Goal: Task Accomplishment & Management: Use online tool/utility

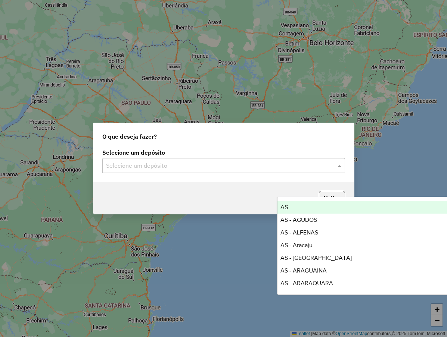
click at [196, 165] on input "text" at bounding box center [216, 166] width 220 height 9
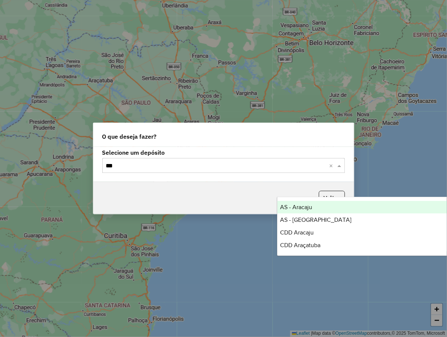
type input "****"
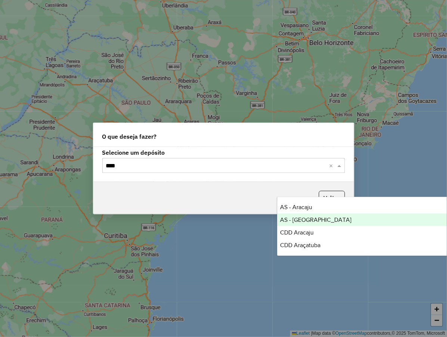
click at [320, 221] on div "AS - [GEOGRAPHIC_DATA]" at bounding box center [398, 220] width 242 height 13
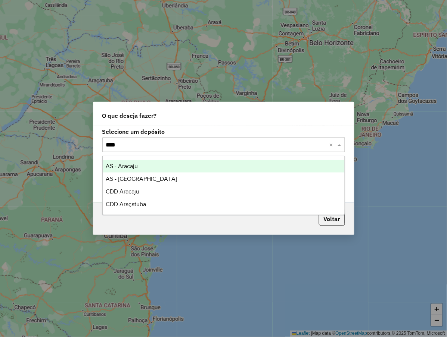
type input "*****"
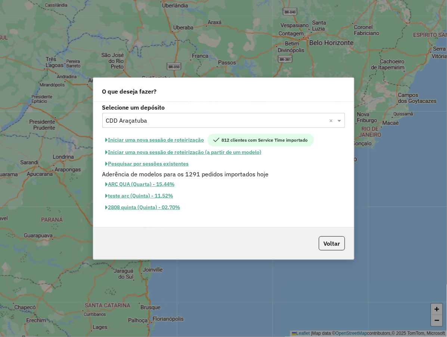
click at [167, 162] on button "Pesquisar por sessões existentes" at bounding box center [147, 164] width 90 height 12
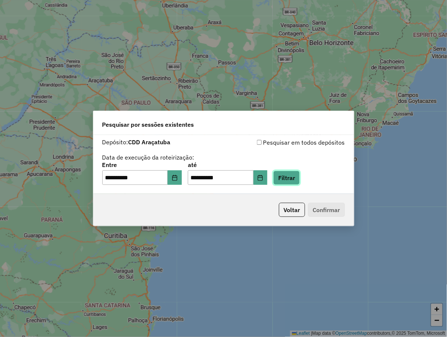
click at [289, 174] on button "Filtrar" at bounding box center [286, 178] width 26 height 14
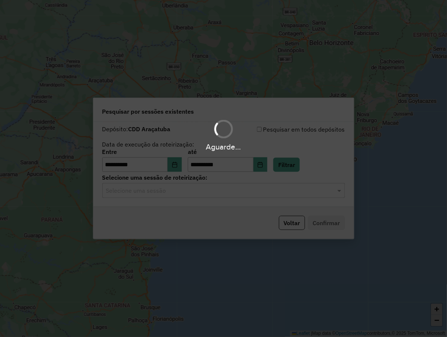
click at [240, 192] on div "Aguarde..." at bounding box center [223, 168] width 447 height 337
click at [240, 192] on input "text" at bounding box center [216, 191] width 220 height 9
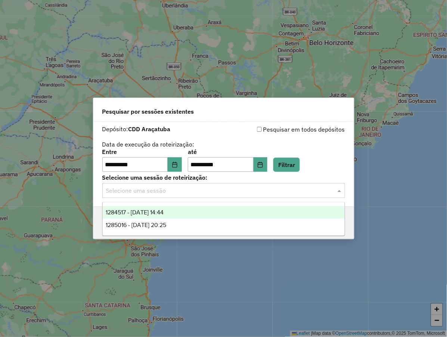
click at [228, 207] on div "1284517 - [DATE] 14:44" at bounding box center [224, 212] width 242 height 13
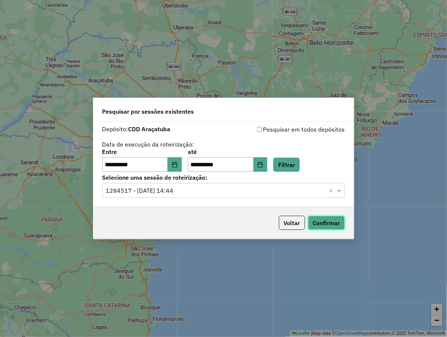
click at [309, 225] on button "Confirmar" at bounding box center [326, 223] width 37 height 14
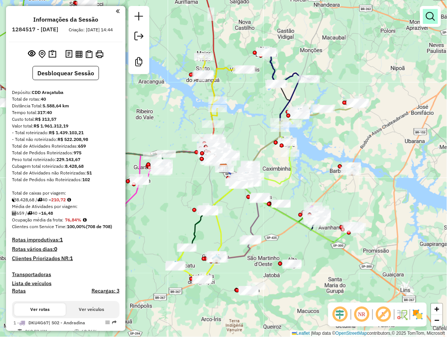
click at [427, 19] on em at bounding box center [430, 16] width 9 height 9
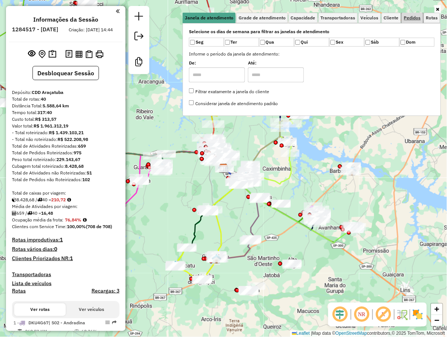
click at [407, 17] on span "Pedidos" at bounding box center [412, 18] width 17 height 4
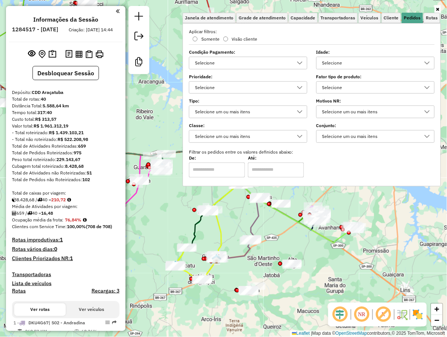
click at [346, 84] on div "Selecione" at bounding box center [369, 88] width 100 height 12
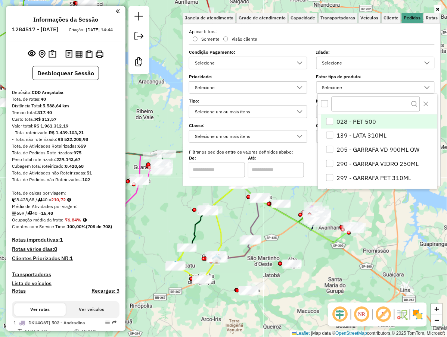
scroll to position [4, 25]
click at [346, 84] on div "Selecione" at bounding box center [369, 88] width 100 height 12
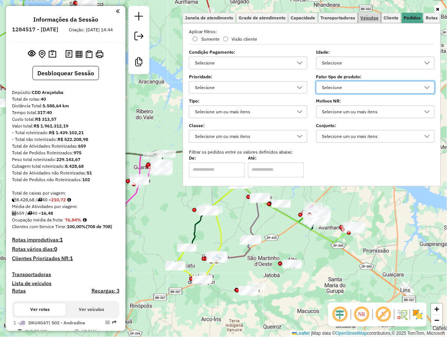
click at [362, 16] on span "Veículos" at bounding box center [369, 18] width 18 height 4
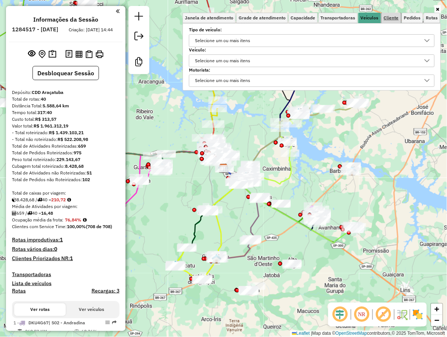
click at [389, 19] on span "Cliente" at bounding box center [391, 18] width 15 height 4
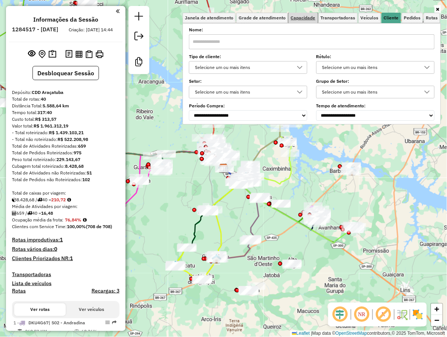
click at [304, 19] on span "Capacidade" at bounding box center [303, 18] width 25 height 4
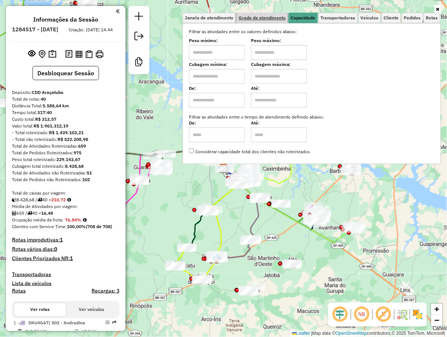
click at [275, 16] on span "Grade de atendimento" at bounding box center [261, 18] width 47 height 4
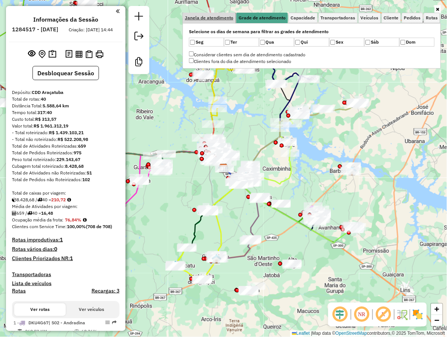
click at [228, 16] on span "Janela de atendimento" at bounding box center [209, 18] width 49 height 4
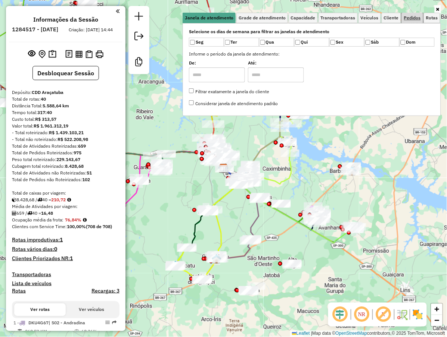
click at [419, 19] on span "Pedidos" at bounding box center [412, 18] width 17 height 4
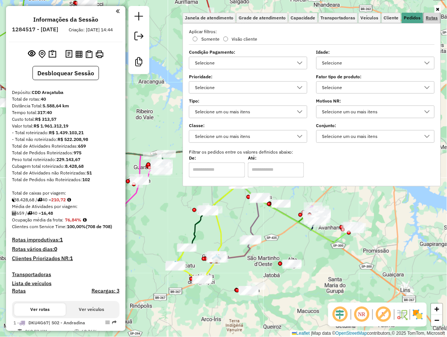
click at [427, 20] on span "Rotas" at bounding box center [432, 18] width 12 height 4
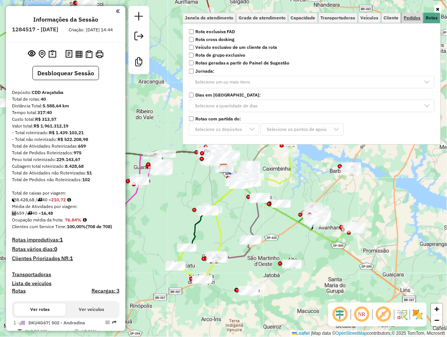
click at [411, 14] on link "Pedidos" at bounding box center [411, 18] width 21 height 10
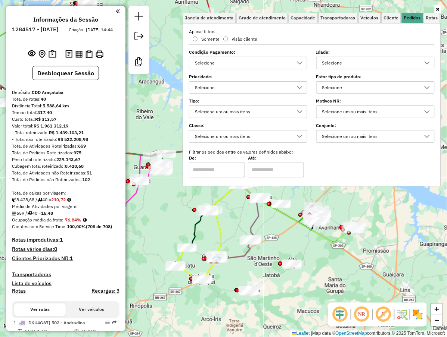
click at [268, 133] on div "Selecione um ou mais itens" at bounding box center [242, 137] width 100 height 12
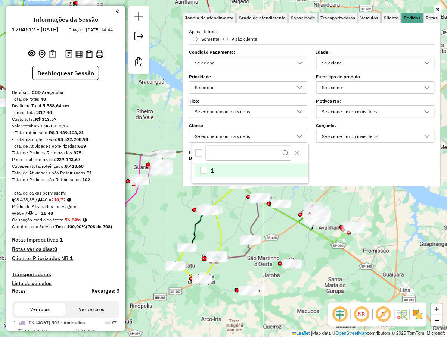
click at [338, 144] on div "Aplicar filtros: Somente Visão cliente Condição Pagamento: Selecione Idade: Sel…" at bounding box center [312, 102] width 246 height 149
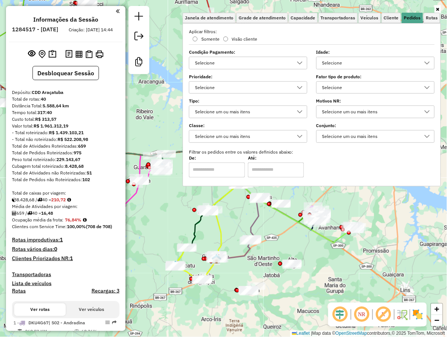
click at [341, 136] on div "Selecione um ou mais itens" at bounding box center [369, 137] width 100 height 12
click at [342, 115] on div "Selecione um ou mais itens" at bounding box center [369, 112] width 100 height 12
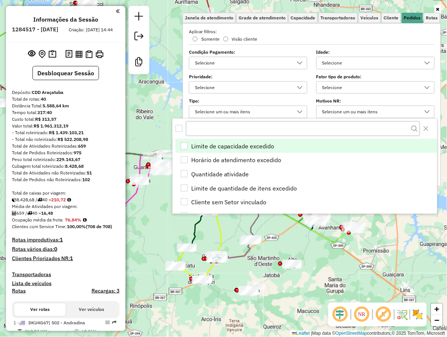
click at [234, 103] on label "Tipo:" at bounding box center [248, 101] width 118 height 7
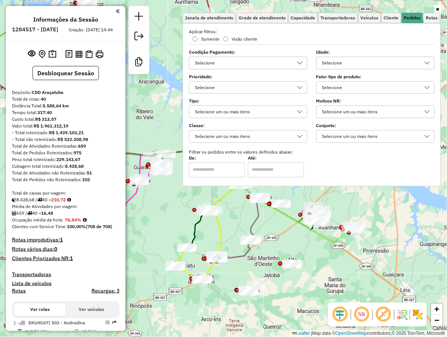
click at [240, 110] on div "Selecione um ou mais itens" at bounding box center [242, 112] width 100 height 12
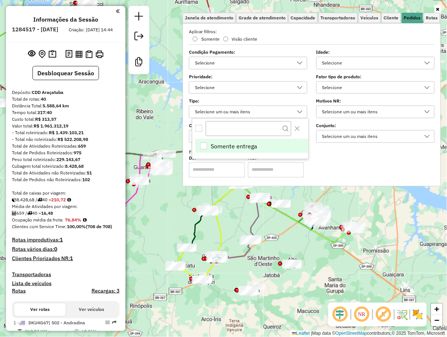
click at [279, 90] on div "Selecione" at bounding box center [242, 88] width 100 height 12
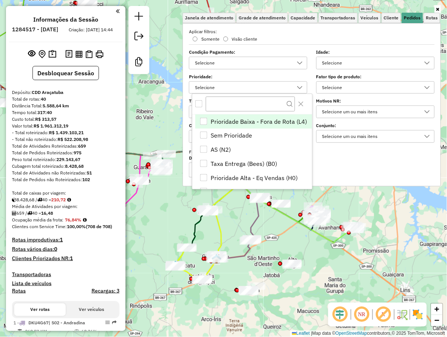
click at [356, 90] on div "Selecione" at bounding box center [369, 88] width 100 height 12
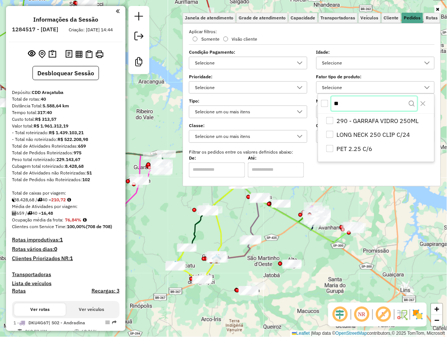
type input "***"
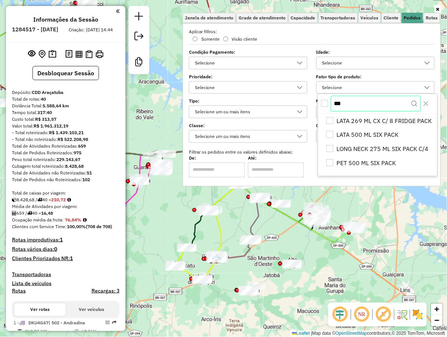
type input "****"
click at [355, 103] on input "****" at bounding box center [375, 104] width 88 height 14
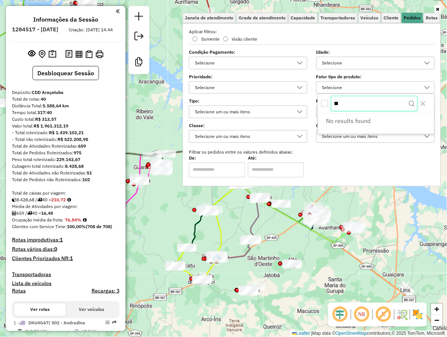
type input "***"
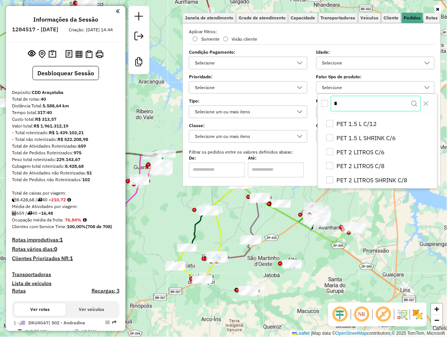
scroll to position [0, 0]
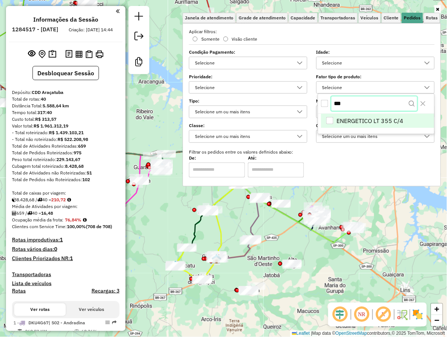
type input "***"
click at [401, 118] on span "ENERGETICO LT 355 C/4" at bounding box center [370, 121] width 67 height 9
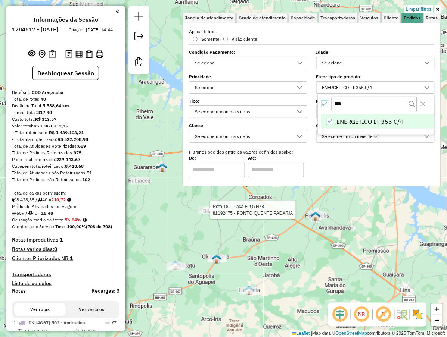
click at [204, 214] on div at bounding box center [207, 209] width 19 height 7
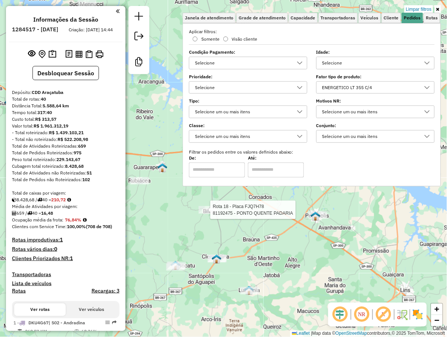
select select "**********"
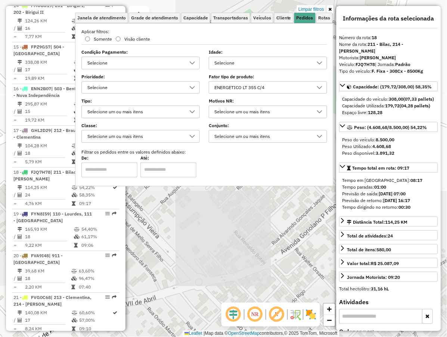
scroll to position [982, 0]
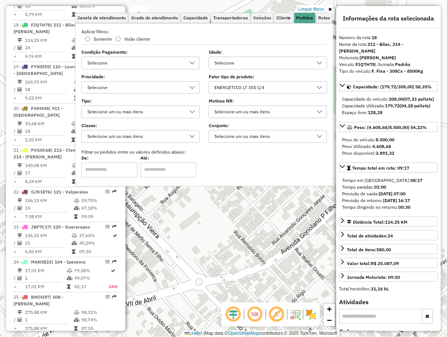
click at [330, 10] on icon at bounding box center [329, 9] width 3 height 4
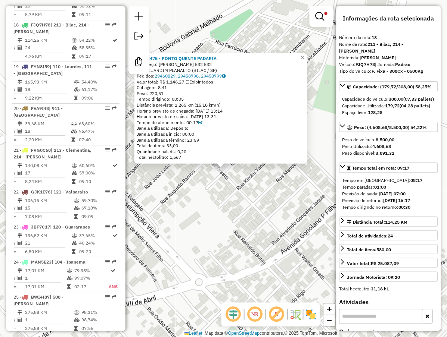
click at [195, 76] on link "29460829, 29458798, 29458799" at bounding box center [189, 76] width 71 height 6
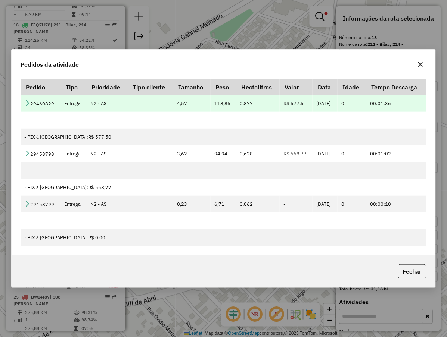
click at [72, 107] on td "Entrega" at bounding box center [73, 103] width 26 height 17
click at [25, 101] on icon at bounding box center [27, 103] width 6 height 6
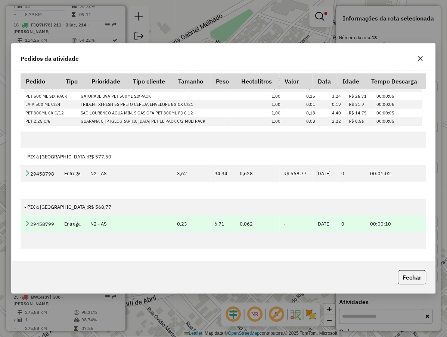
scroll to position [124, 0]
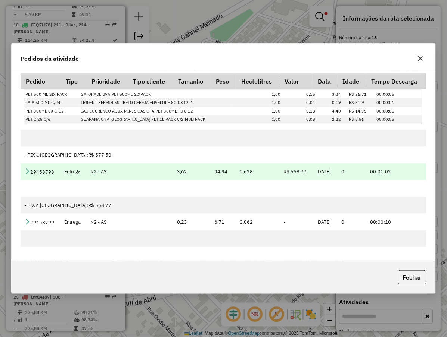
click at [27, 166] on td "29458798" at bounding box center [41, 171] width 40 height 17
click at [28, 169] on icon at bounding box center [27, 171] width 6 height 6
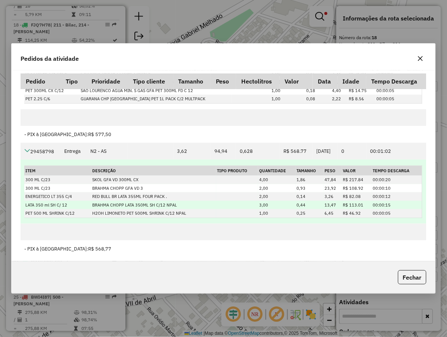
scroll to position [166, 0]
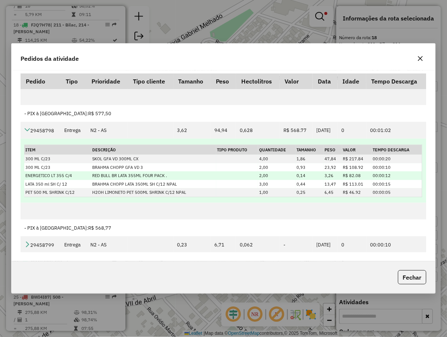
click at [107, 176] on td "RED BULL BR LATA 355ML FOUR PACK ." at bounding box center [153, 176] width 125 height 9
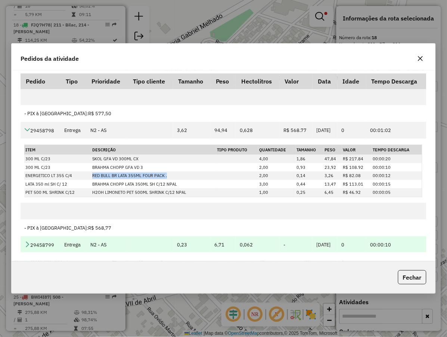
click at [26, 248] on link at bounding box center [27, 245] width 6 height 6
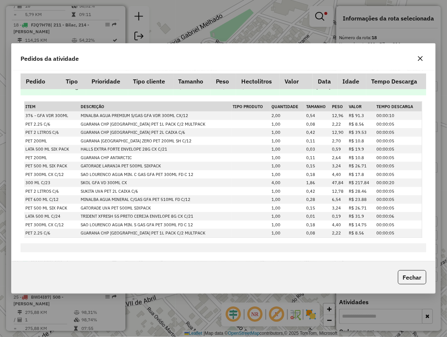
scroll to position [0, 0]
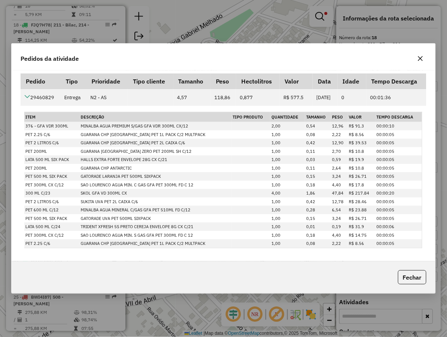
click at [420, 63] on button "button" at bounding box center [420, 59] width 12 height 12
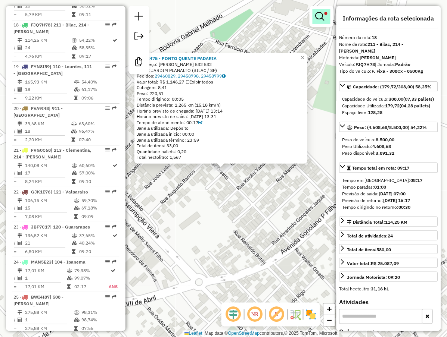
click at [314, 21] on link at bounding box center [321, 16] width 18 height 15
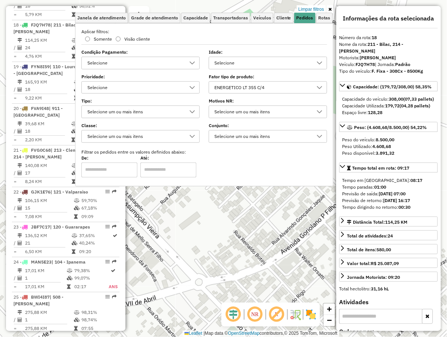
click at [273, 88] on div "ENERGETICO LT 355 C/4" at bounding box center [262, 88] width 100 height 12
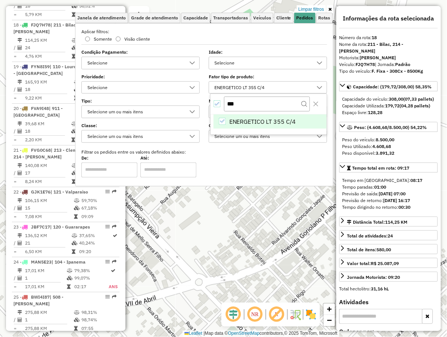
click at [215, 105] on icon "All items selected" at bounding box center [217, 103] width 5 height 5
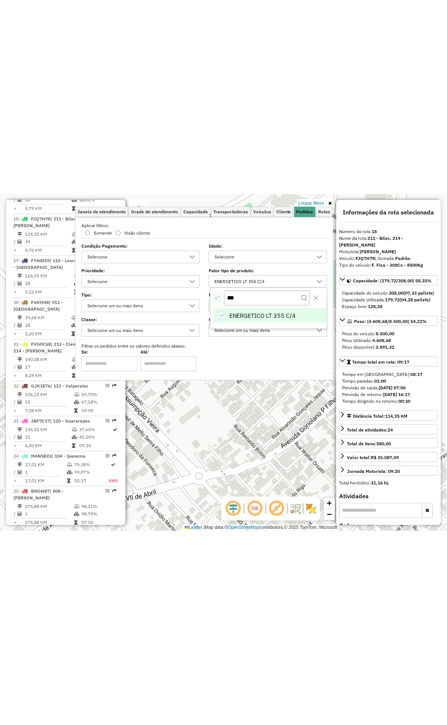
scroll to position [4, 2]
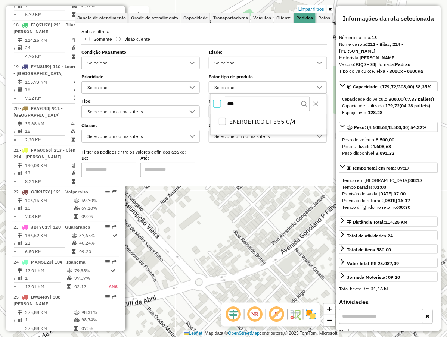
click at [232, 156] on div "Aplicar filtros: Somente Visão cliente Condição Pagamento: Selecione Idade: Sel…" at bounding box center [204, 102] width 246 height 149
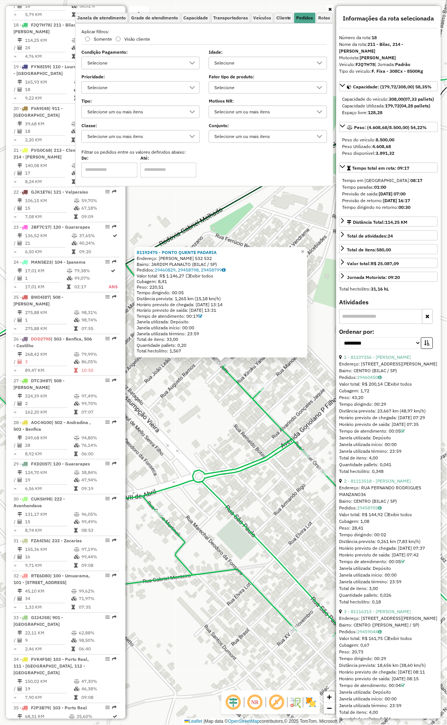
click at [259, 86] on div "Selecione" at bounding box center [262, 88] width 100 height 12
click at [265, 105] on input "***" at bounding box center [266, 104] width 85 height 15
type input "*"
click at [260, 51] on label "Idade:" at bounding box center [268, 52] width 118 height 7
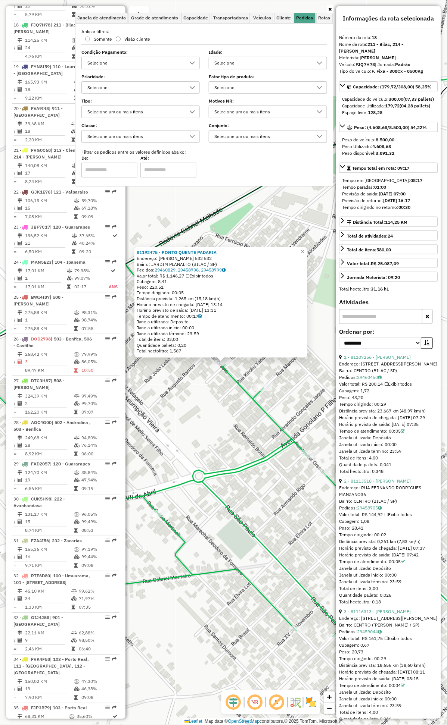
click at [277, 136] on div "Selecione um ou mais itens" at bounding box center [262, 137] width 100 height 12
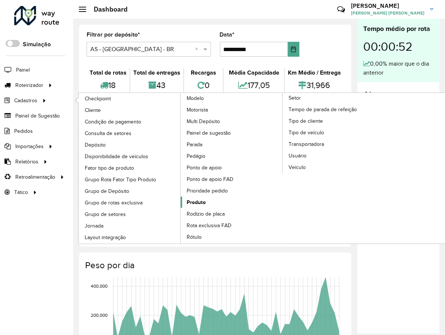
click at [206, 208] on link "Produto" at bounding box center [232, 202] width 102 height 11
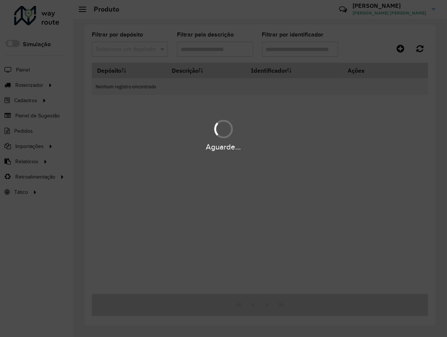
click at [148, 50] on div "Aguarde..." at bounding box center [223, 168] width 447 height 337
click at [125, 54] on div "Aguarde..." at bounding box center [223, 168] width 447 height 337
click at [130, 51] on div "Aguarde..." at bounding box center [223, 168] width 447 height 337
click at [131, 52] on div "Aguarde..." at bounding box center [223, 168] width 447 height 337
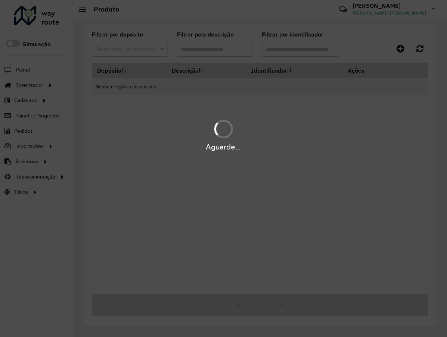
click at [131, 52] on div "Aguarde..." at bounding box center [223, 168] width 447 height 337
click at [132, 53] on div "Aguarde..." at bounding box center [223, 168] width 447 height 337
click at [138, 50] on div "Aguarde..." at bounding box center [223, 168] width 447 height 337
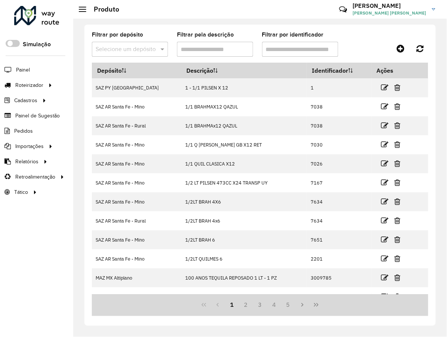
click at [243, 49] on input "Filtrar pela descrição" at bounding box center [215, 49] width 76 height 15
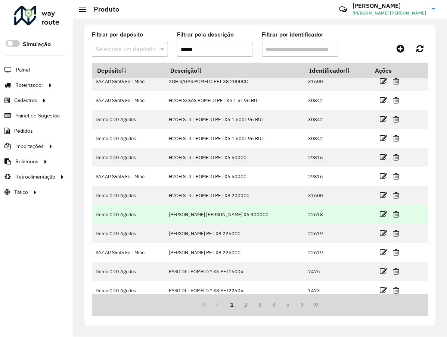
scroll to position [13, 0]
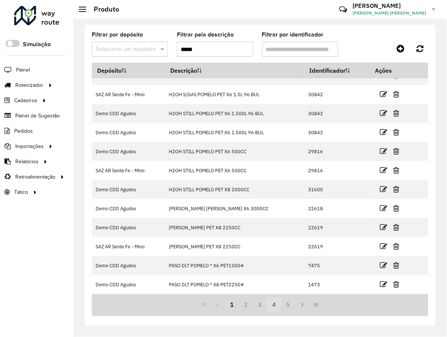
type input "*****"
click at [269, 310] on button "4" at bounding box center [274, 305] width 14 height 14
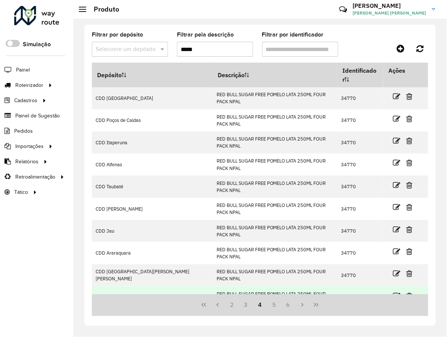
click at [337, 287] on td "34770" at bounding box center [360, 298] width 46 height 22
copy td "34770"
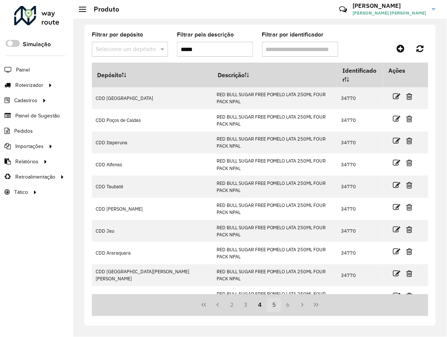
click at [269, 303] on button "5" at bounding box center [274, 305] width 14 height 14
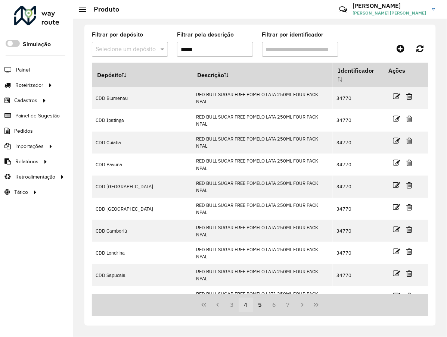
click at [244, 304] on button "4" at bounding box center [246, 305] width 14 height 14
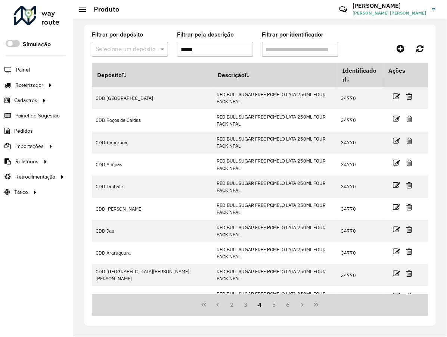
click at [126, 47] on input "text" at bounding box center [123, 49] width 54 height 9
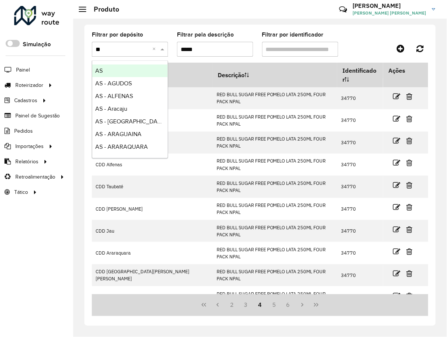
type input "***"
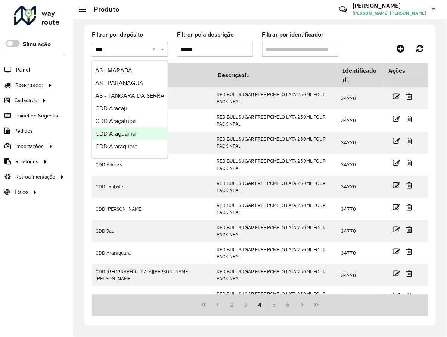
scroll to position [83, 0]
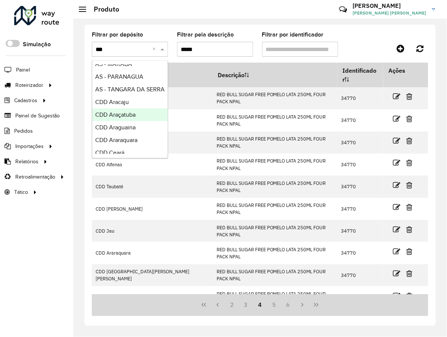
click at [134, 120] on div "CDD Araçatuba" at bounding box center [129, 115] width 75 height 13
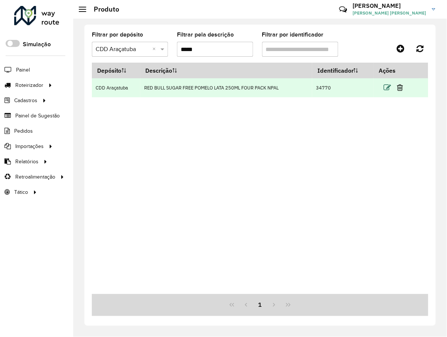
click at [390, 85] on icon at bounding box center [386, 87] width 7 height 7
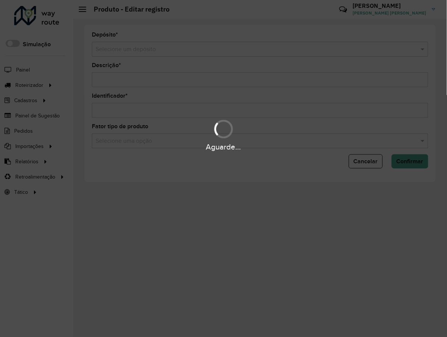
type input "**********"
type input "*****"
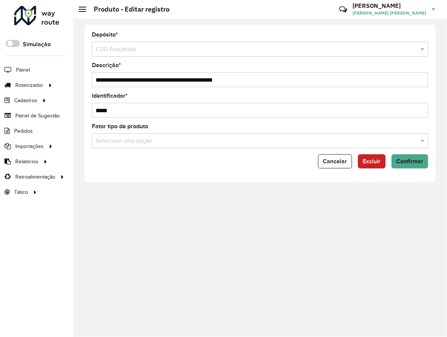
click at [222, 137] on input "text" at bounding box center [253, 141] width 314 height 9
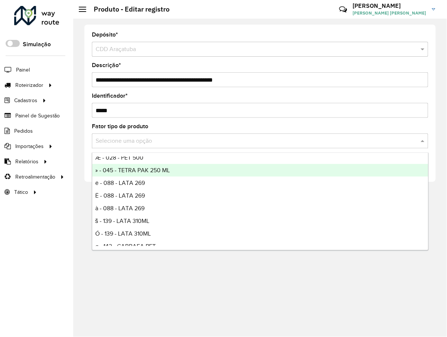
scroll to position [83, 0]
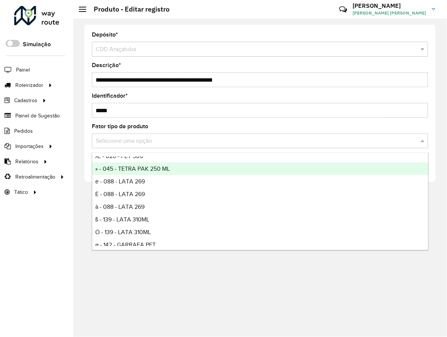
click at [99, 29] on div "**********" at bounding box center [259, 103] width 351 height 157
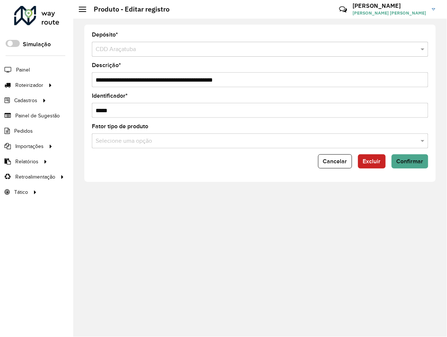
click at [158, 146] on input "text" at bounding box center [253, 141] width 314 height 9
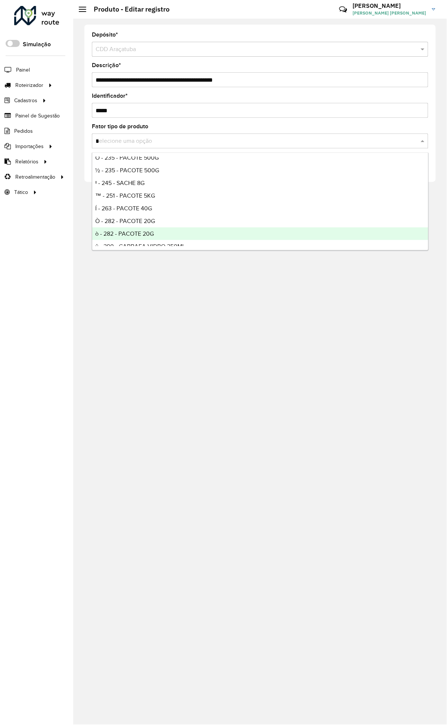
scroll to position [0, 0]
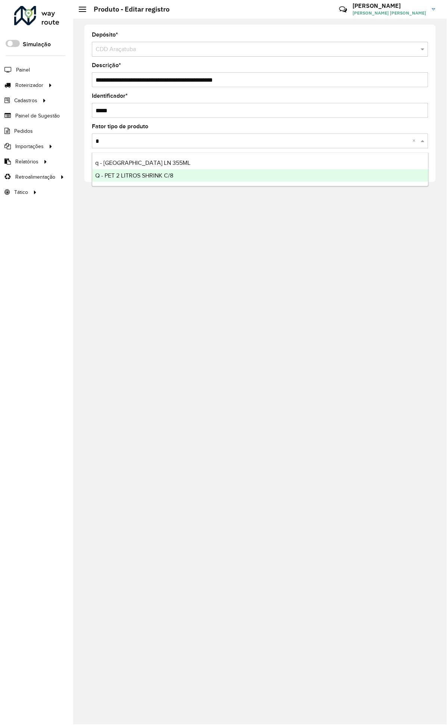
type input "*"
click at [203, 221] on div "**********" at bounding box center [259, 372] width 373 height 707
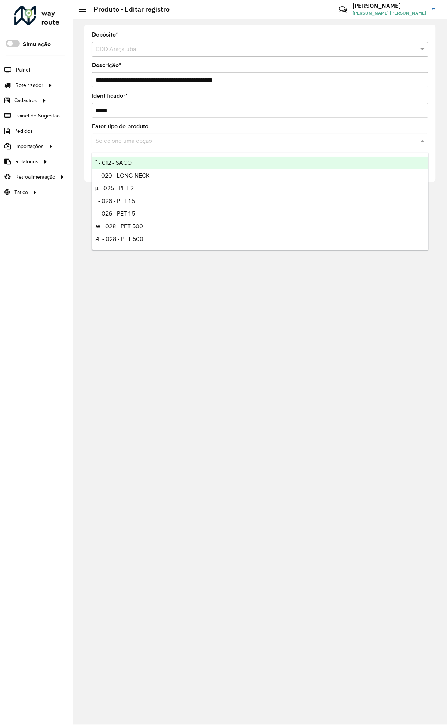
click at [278, 138] on input "text" at bounding box center [253, 141] width 314 height 9
click at [275, 131] on div "Fator tipo de produto Selecione uma opção" at bounding box center [260, 136] width 336 height 25
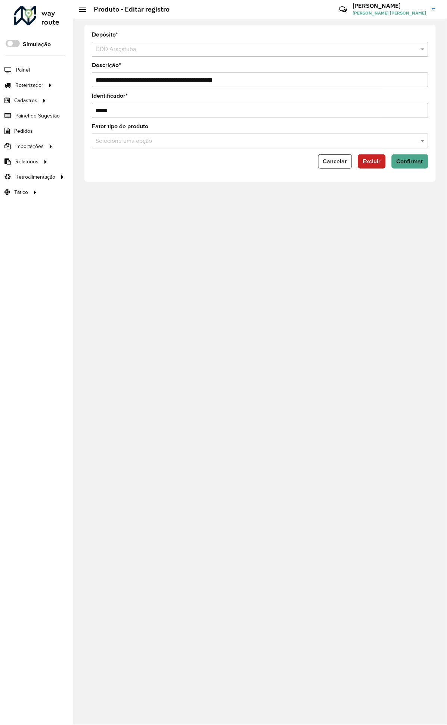
drag, startPoint x: 323, startPoint y: 353, endPoint x: 345, endPoint y: 185, distance: 169.0
click at [322, 337] on div "**********" at bounding box center [259, 372] width 373 height 707
click at [341, 163] on span "Cancelar" at bounding box center [335, 161] width 24 height 6
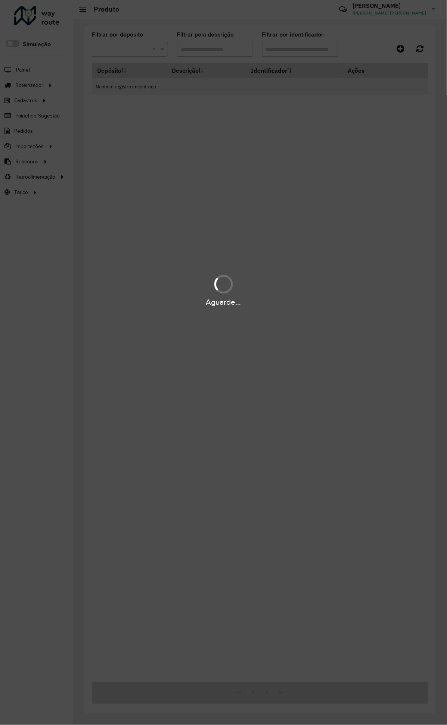
type input "*****"
click at [137, 46] on div "Aguarde..." at bounding box center [223, 362] width 447 height 725
click at [210, 50] on div "Aguarde..." at bounding box center [223, 362] width 447 height 725
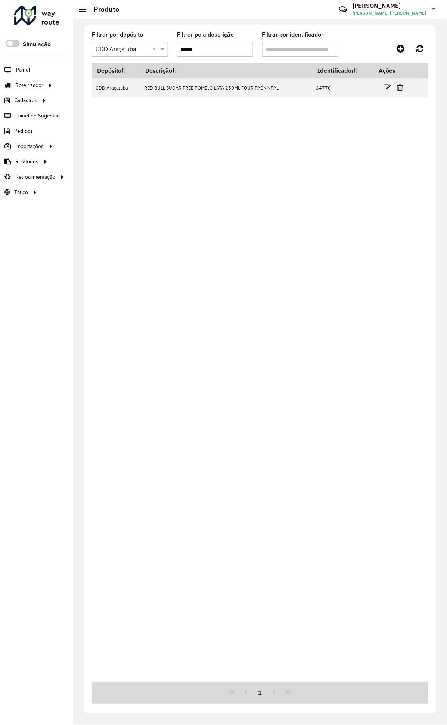
click at [210, 50] on hb-app "Aguarde... Pop-up bloqueado! Seu navegador bloqueou automáticamente a abertura …" at bounding box center [223, 362] width 447 height 725
click at [210, 50] on input "*****" at bounding box center [215, 49] width 76 height 15
type input "*"
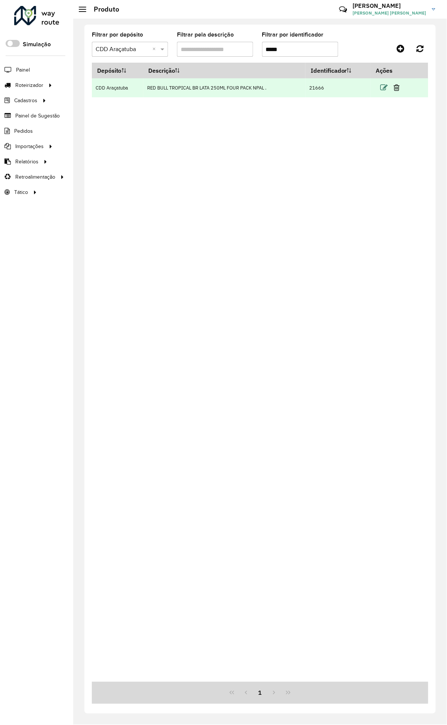
type input "*****"
click at [387, 87] on icon at bounding box center [383, 87] width 7 height 7
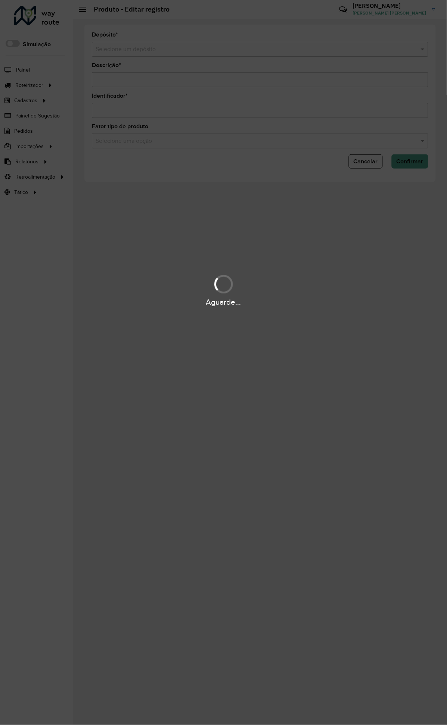
type input "**********"
type input "*****"
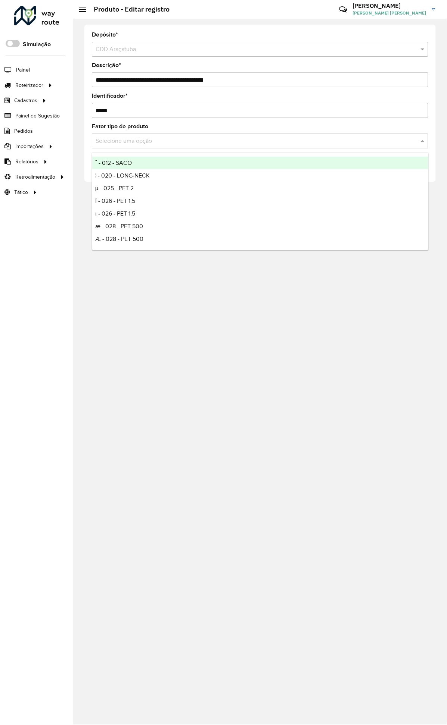
click at [145, 140] on input "text" at bounding box center [253, 141] width 314 height 9
click at [151, 132] on div "Fator tipo de produto Selecione uma opção" at bounding box center [260, 136] width 336 height 25
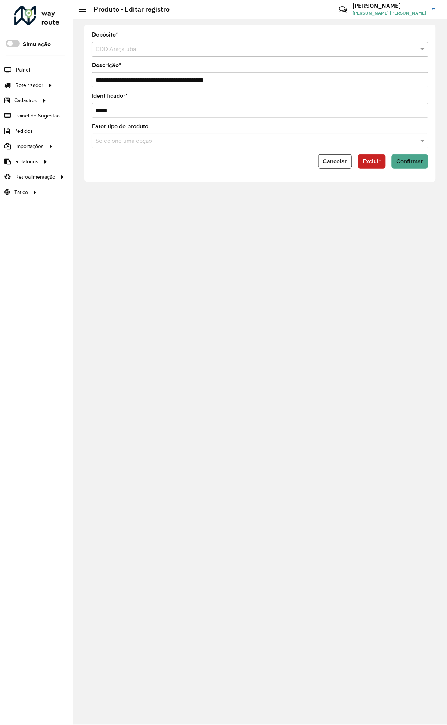
click at [342, 337] on div "**********" at bounding box center [259, 372] width 373 height 707
